Goal: Check status: Check status

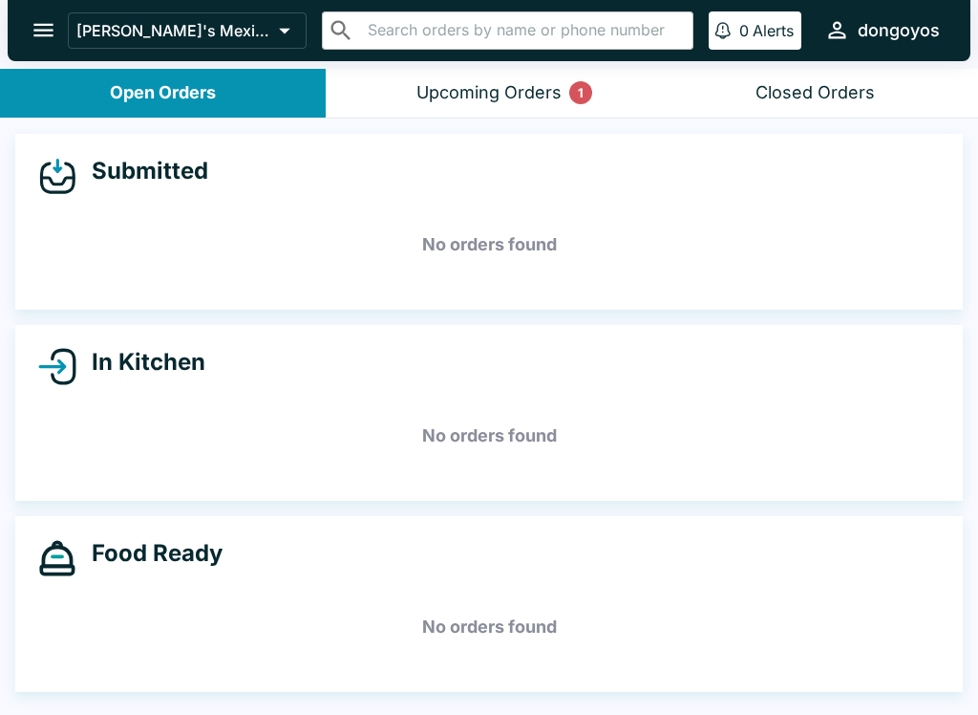
click at [519, 100] on div "Upcoming Orders 1" at bounding box center [489, 93] width 145 height 22
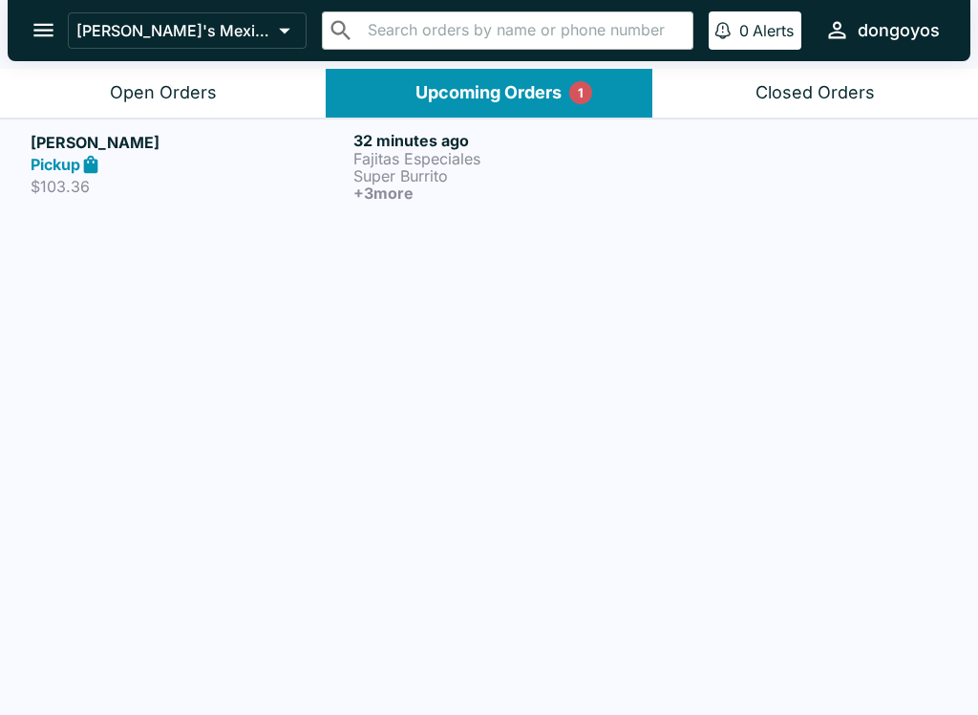
click at [499, 165] on p "Fajitas Especiales" at bounding box center [511, 158] width 315 height 17
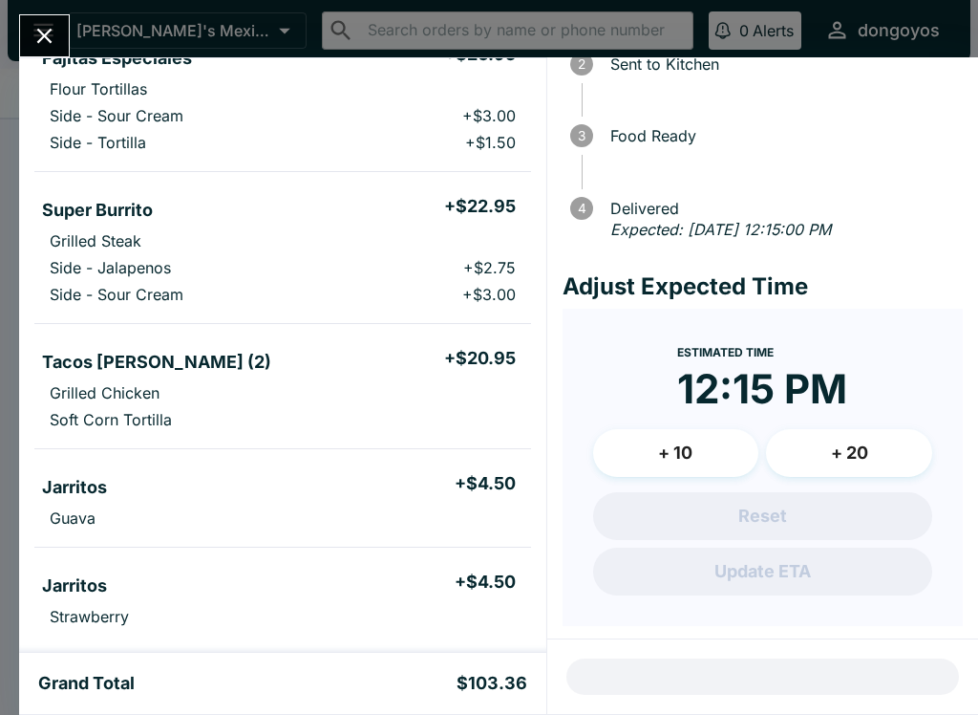
scroll to position [204, 0]
click at [21, 18] on div at bounding box center [44, 35] width 51 height 43
click at [36, 28] on icon "Close" at bounding box center [45, 36] width 26 height 26
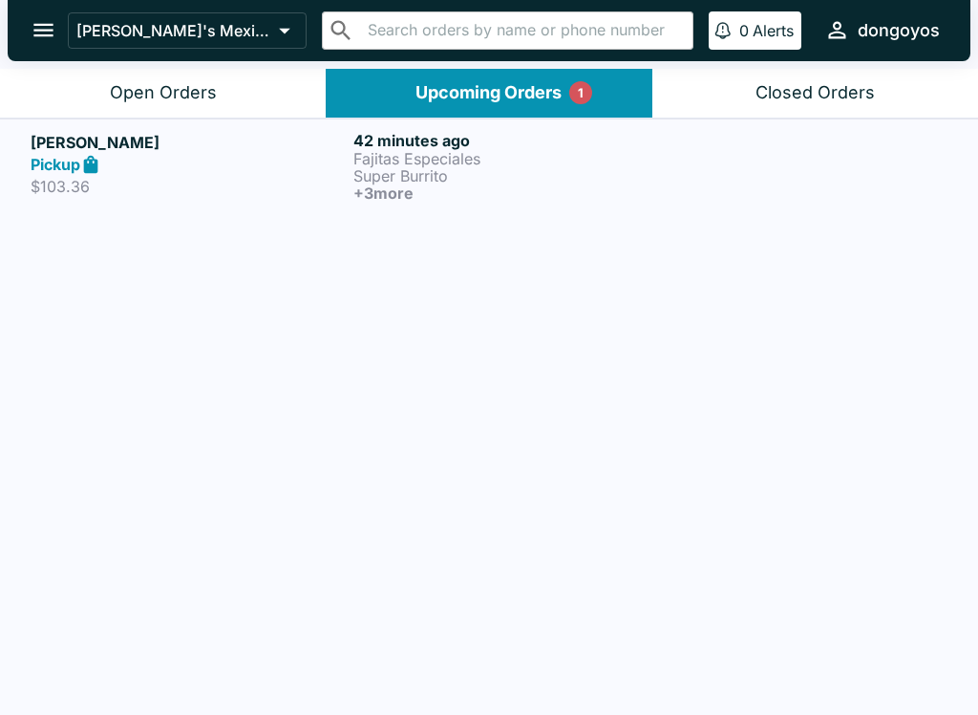
click at [499, 181] on p "Super Burrito" at bounding box center [511, 175] width 315 height 17
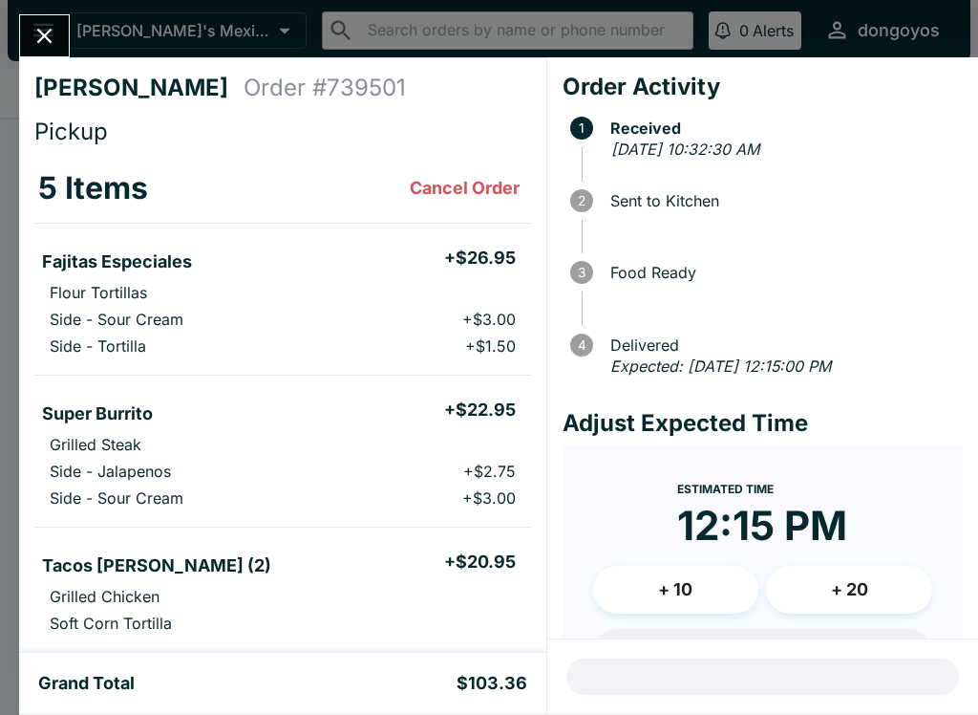
scroll to position [-2, 0]
click at [32, 11] on div "[PERSON_NAME] Order # 739501 Pickup 5 Items Cancel Order Fajitas Especiales + $…" at bounding box center [489, 357] width 978 height 715
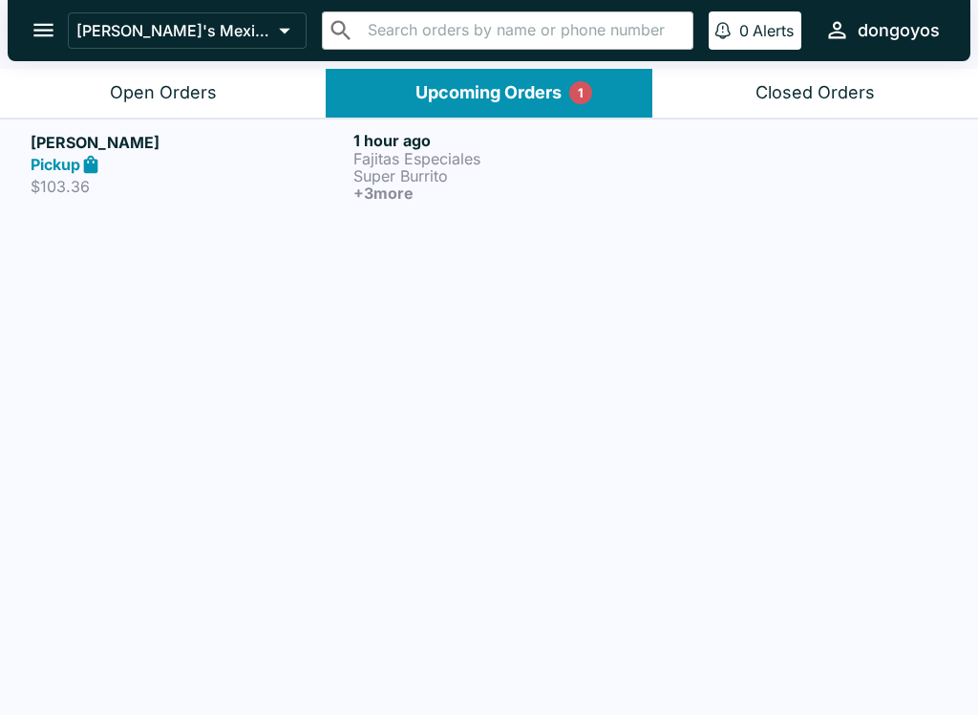
click at [31, 11] on button "open drawer" at bounding box center [43, 30] width 49 height 49
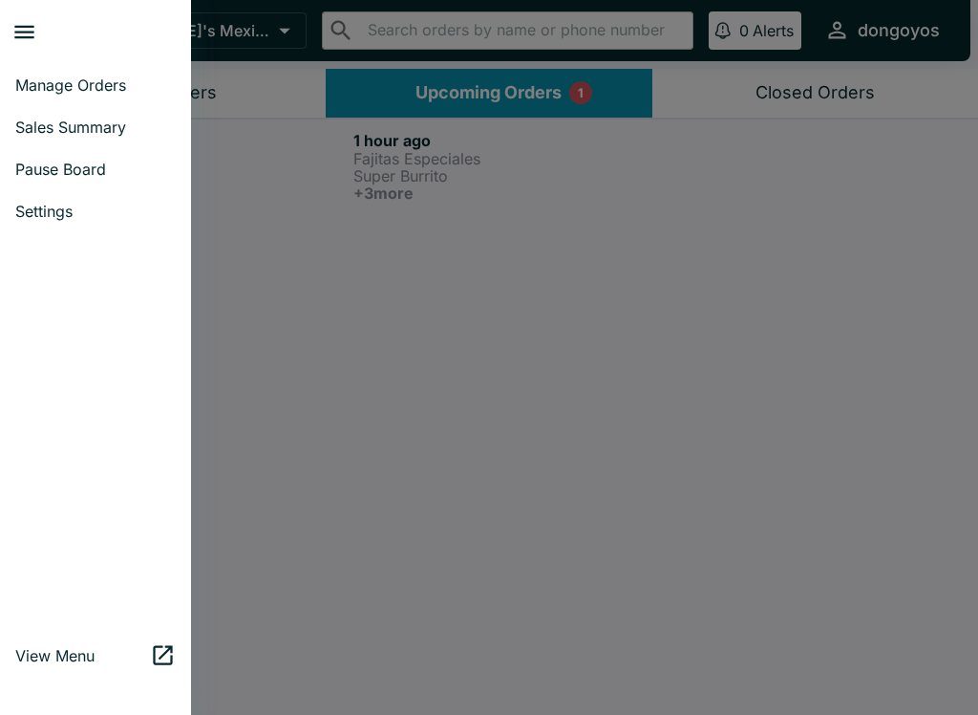
click at [38, 46] on button "close drawer" at bounding box center [24, 32] width 49 height 49
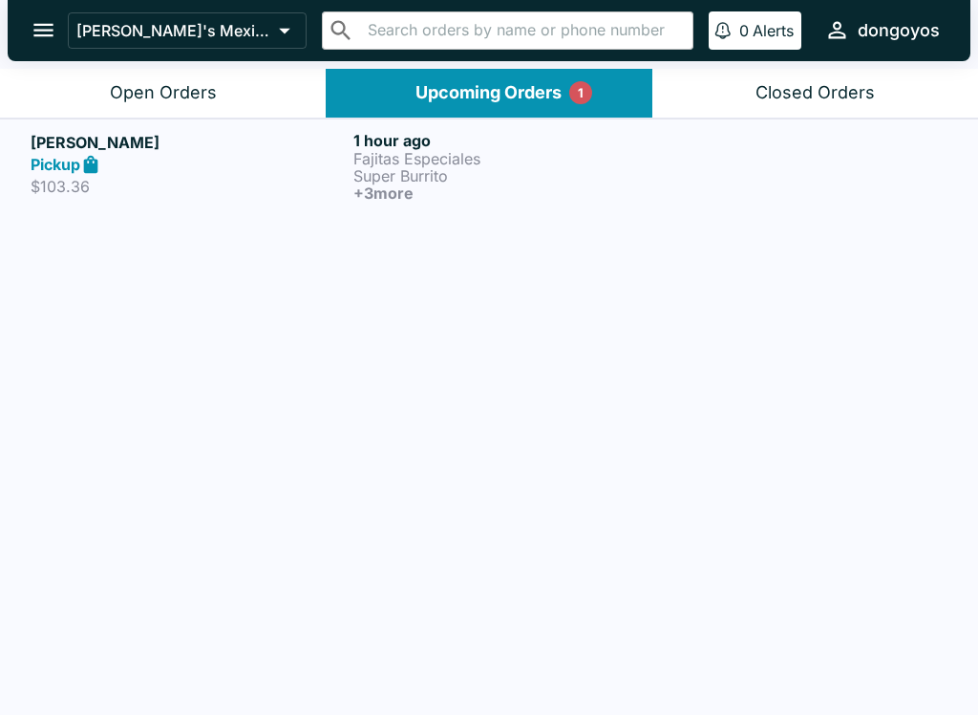
click at [497, 138] on h6 "1 hour ago" at bounding box center [511, 140] width 315 height 19
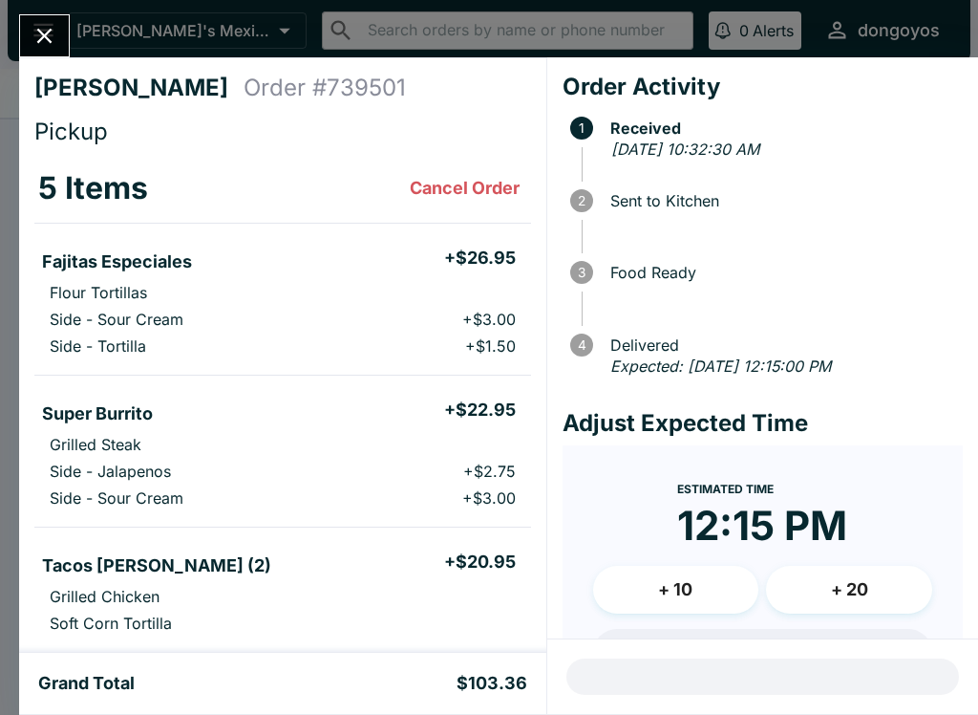
click at [27, 25] on button "Close" at bounding box center [44, 35] width 49 height 41
